Goal: Answer question/provide support: Share knowledge or assist other users

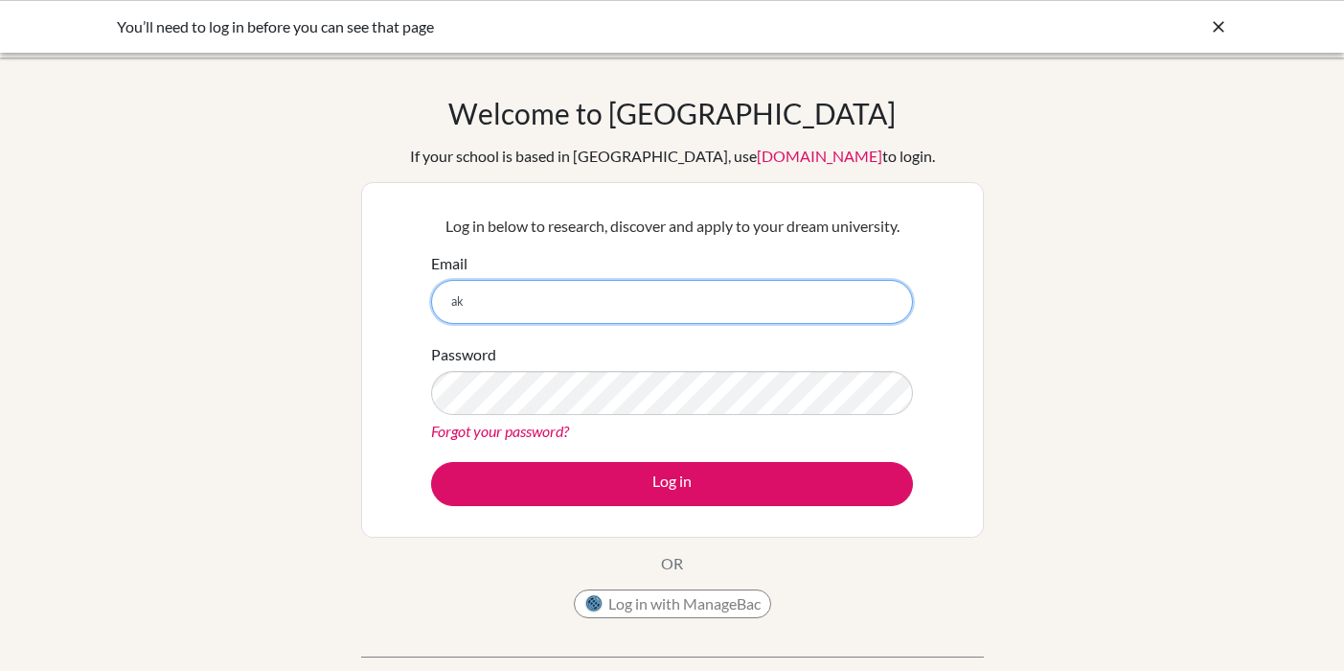
type input "[EMAIL_ADDRESS][DOMAIN_NAME]"
click at [431, 462] on button "Log in" at bounding box center [672, 484] width 482 height 44
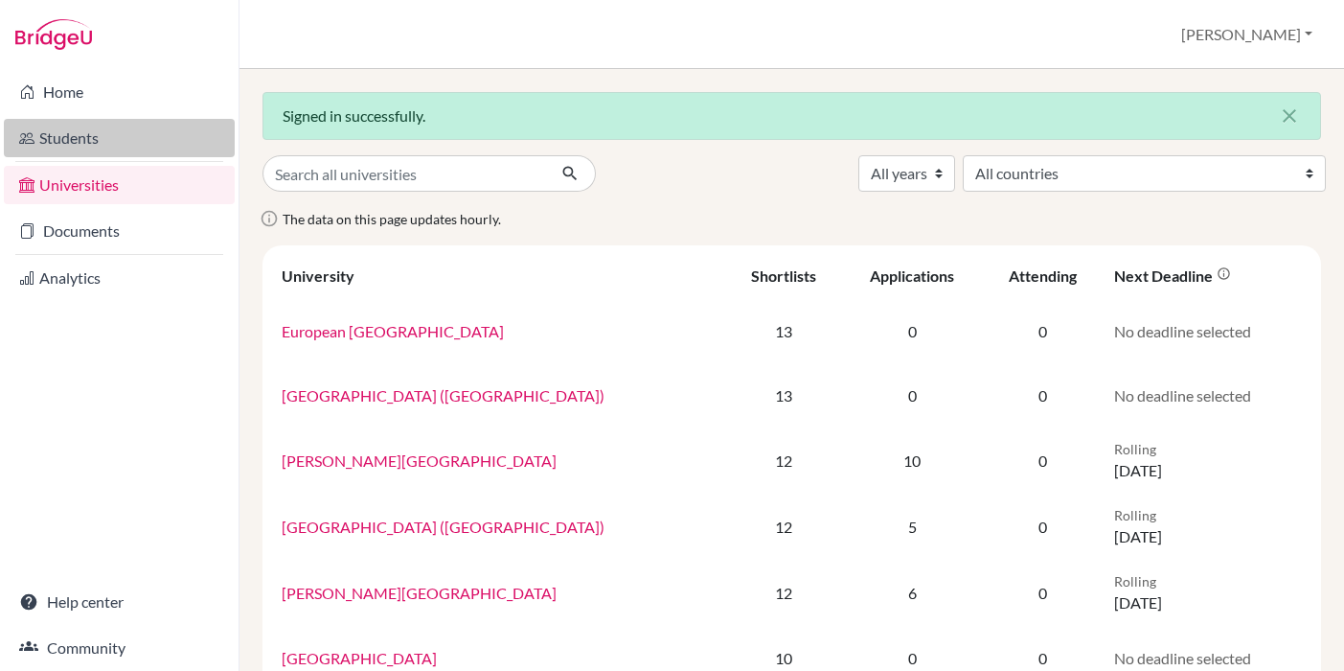
click at [69, 136] on link "Students" at bounding box center [119, 138] width 231 height 38
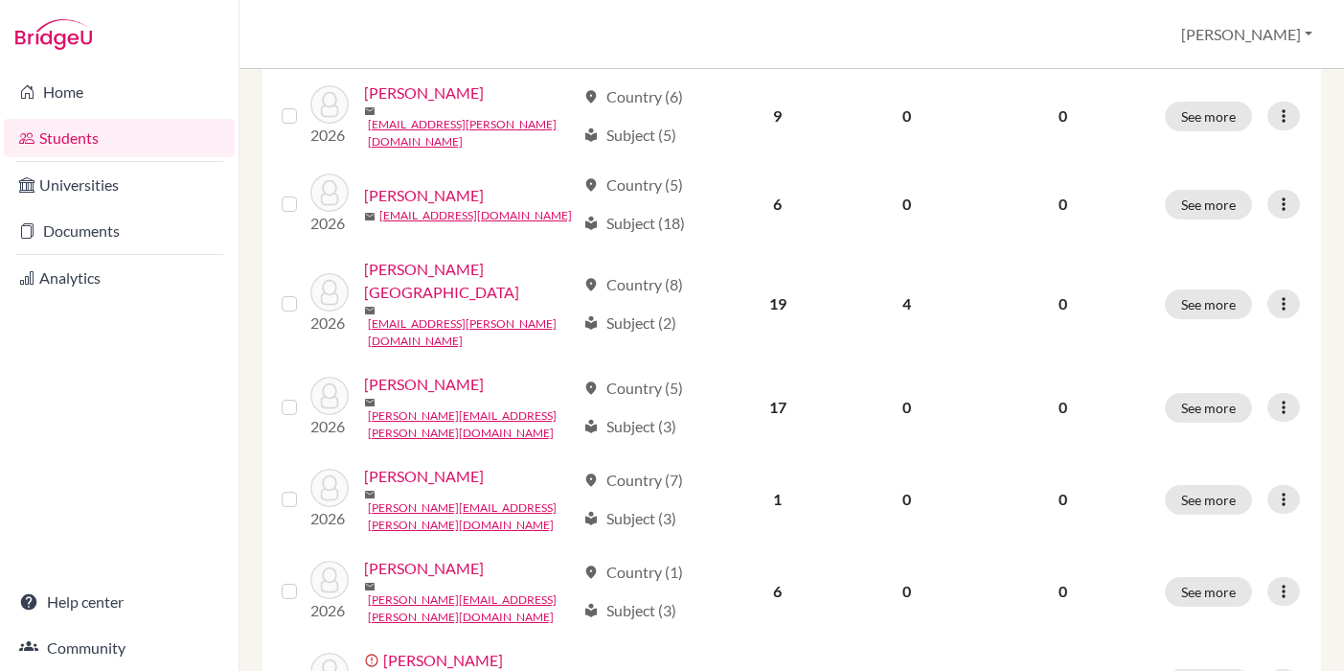
scroll to position [824, 0]
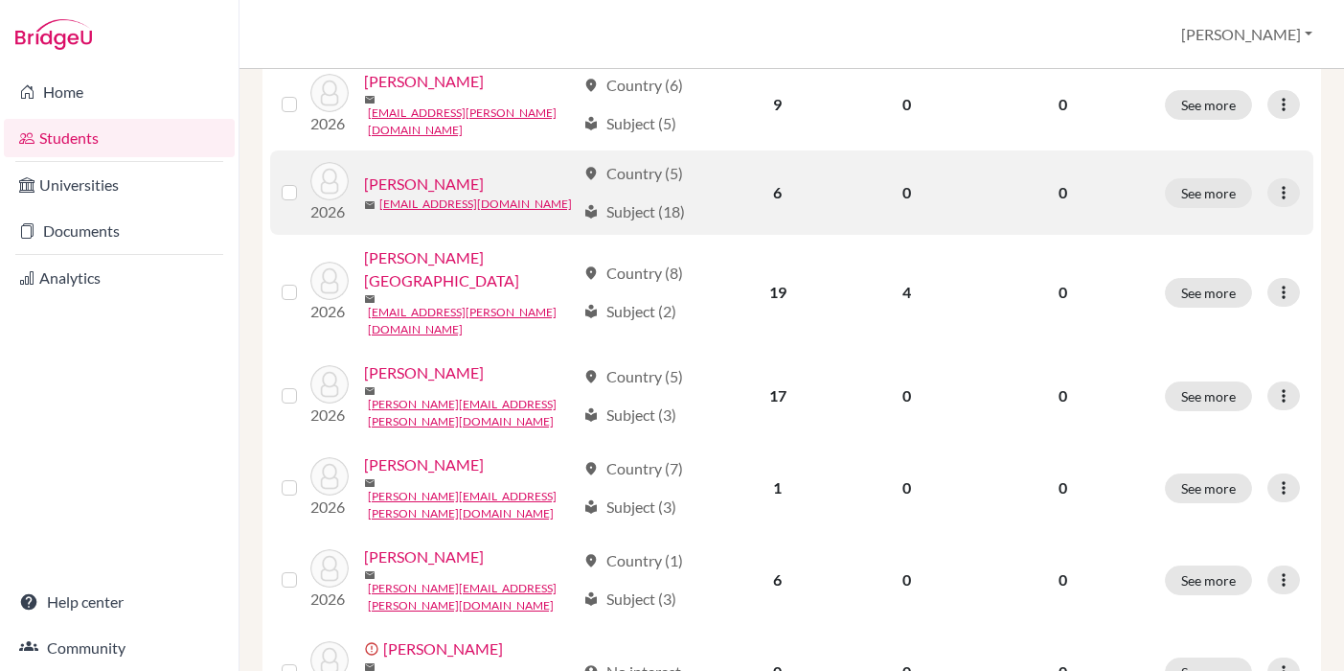
click at [461, 172] on link "Canseco, Fabricio" at bounding box center [424, 183] width 120 height 23
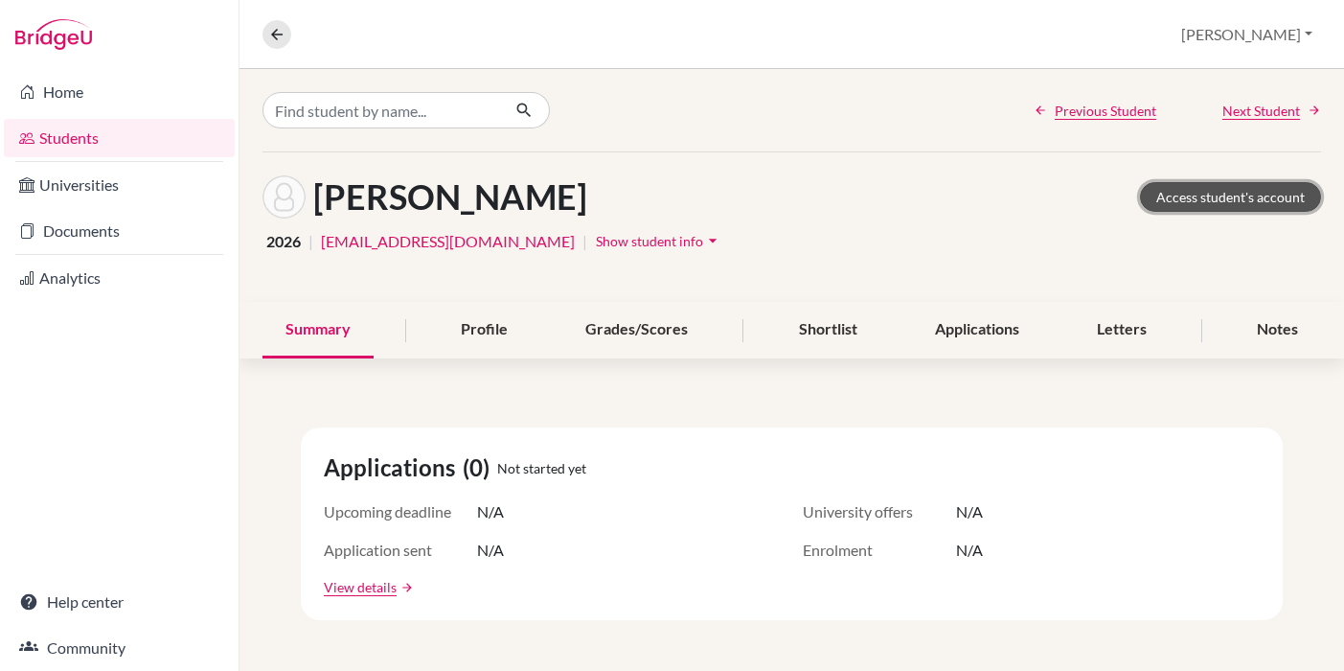
click at [1185, 196] on link "Access student's account" at bounding box center [1230, 197] width 181 height 30
